Goal: Transaction & Acquisition: Purchase product/service

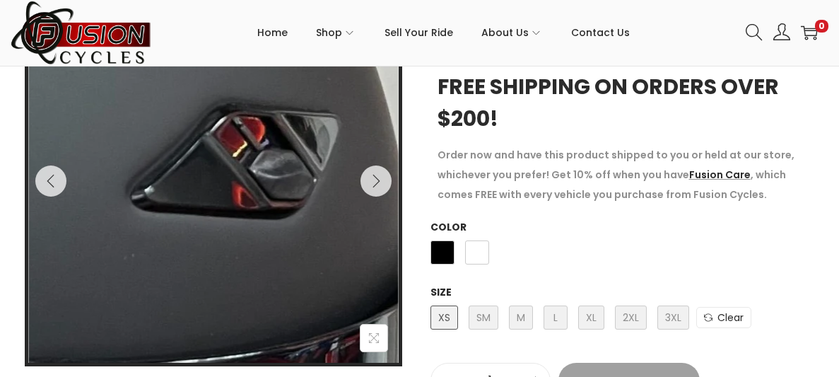
scroll to position [299, 0]
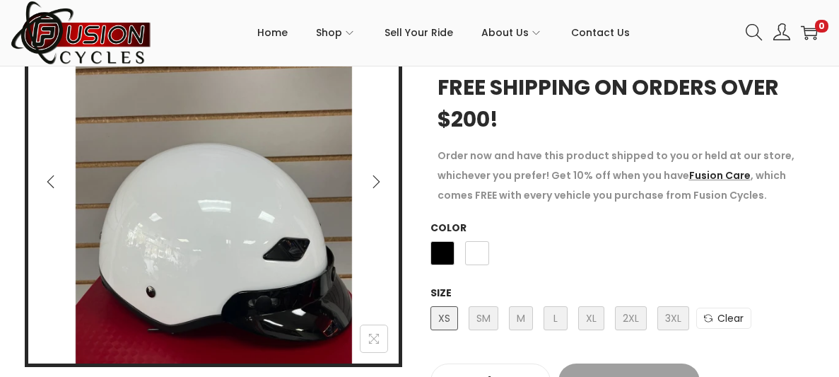
click at [52, 175] on icon "Previous" at bounding box center [51, 182] width 14 height 14
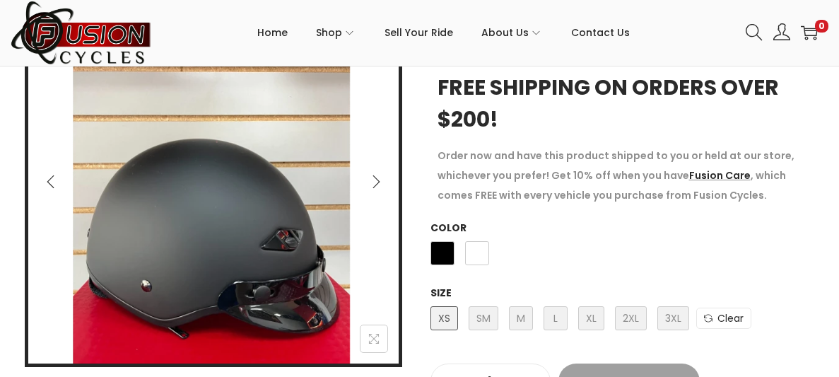
click at [52, 175] on icon "Previous" at bounding box center [51, 182] width 14 height 14
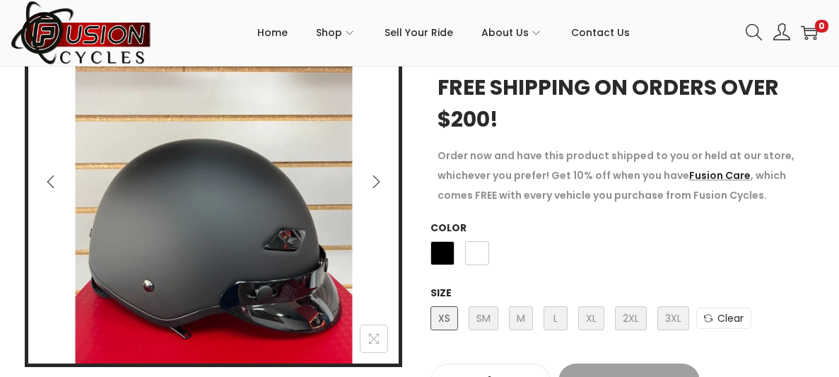
click at [52, 175] on icon "Previous" at bounding box center [51, 182] width 14 height 14
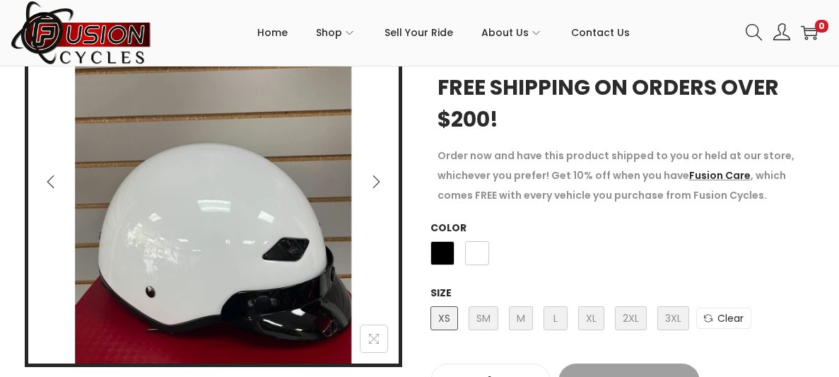
click at [52, 175] on icon "Previous" at bounding box center [51, 182] width 14 height 14
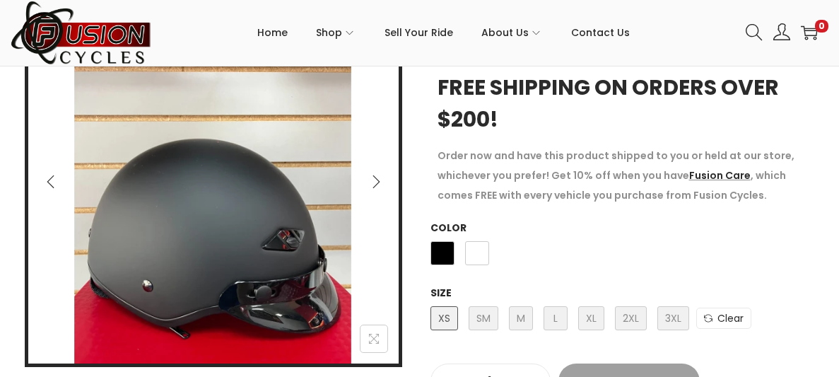
click at [52, 175] on icon "Previous" at bounding box center [51, 182] width 14 height 14
click at [373, 180] on icon "Next" at bounding box center [376, 182] width 14 height 14
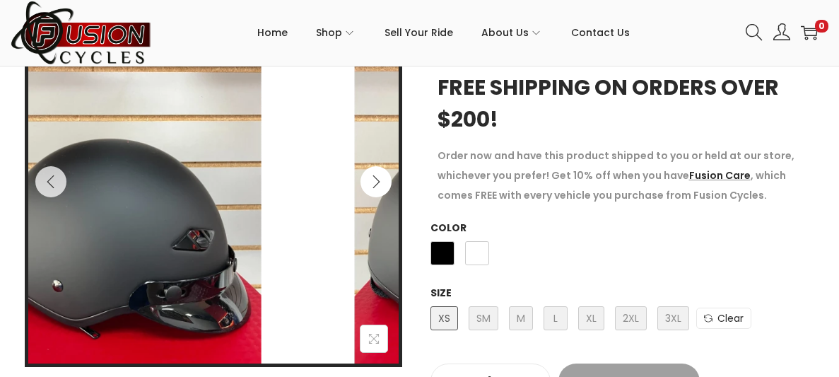
click at [373, 180] on icon "Next" at bounding box center [376, 182] width 14 height 14
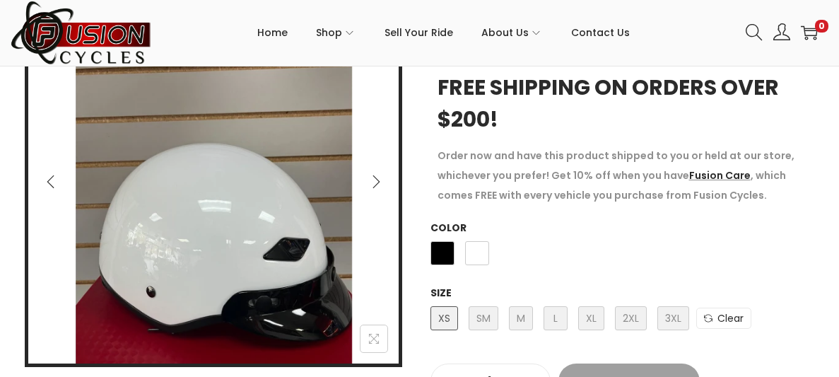
click at [373, 180] on icon "Next" at bounding box center [376, 182] width 14 height 14
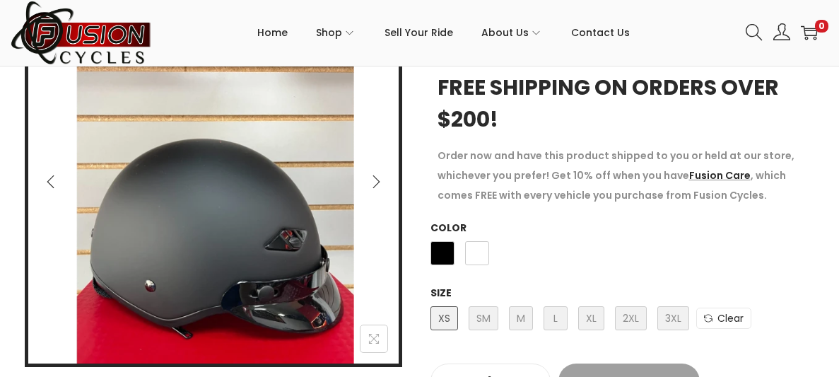
click at [373, 180] on icon "Next" at bounding box center [376, 182] width 14 height 14
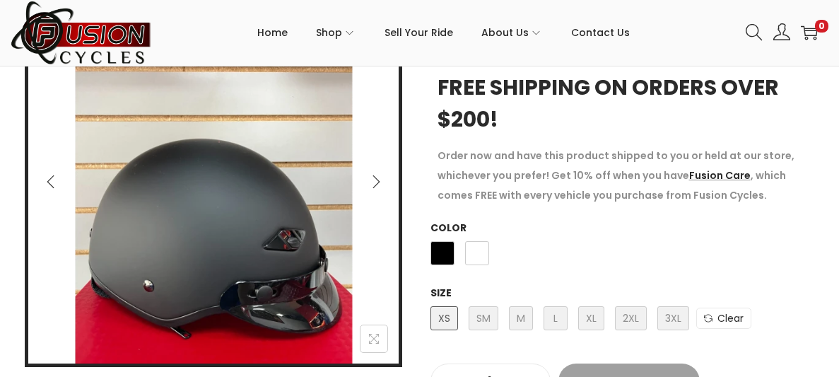
click at [373, 187] on icon "Next" at bounding box center [376, 182] width 14 height 14
click at [377, 184] on icon "Next" at bounding box center [376, 182] width 14 height 14
click at [379, 182] on icon "Next" at bounding box center [376, 182] width 14 height 14
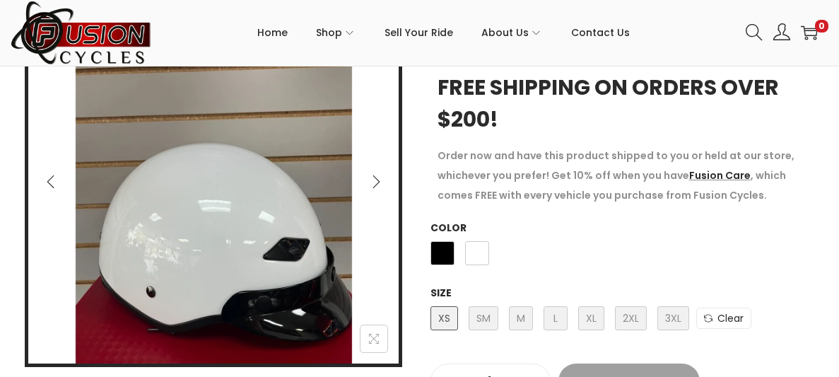
click at [377, 184] on icon "Next" at bounding box center [376, 182] width 14 height 14
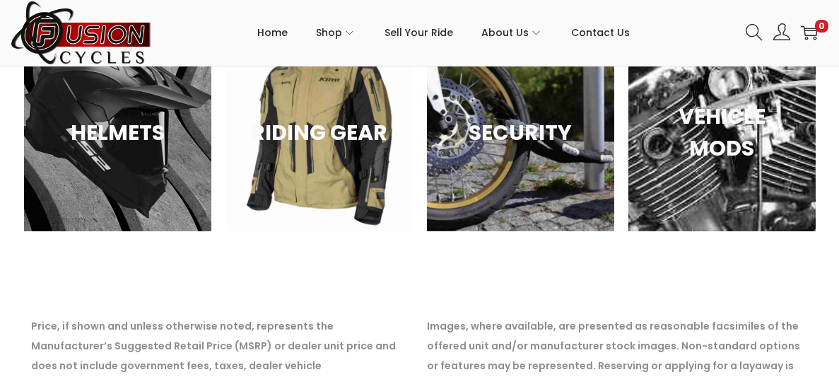
scroll to position [1096, 0]
